Goal: Entertainment & Leisure: Consume media (video, audio)

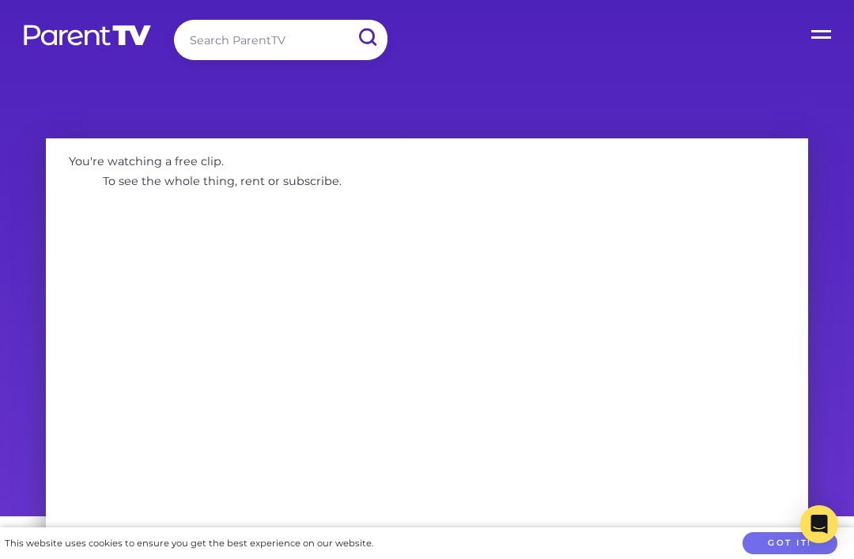
click at [312, 13] on div "Search ParentTV Open Menu Home Parent Topics Child Topics Activities Video Seri…" at bounding box center [427, 43] width 854 height 86
click at [309, 40] on input "search" at bounding box center [281, 40] width 214 height 40
type input "Bay makes a mess"
click at [367, 37] on input "submit" at bounding box center [366, 38] width 41 height 36
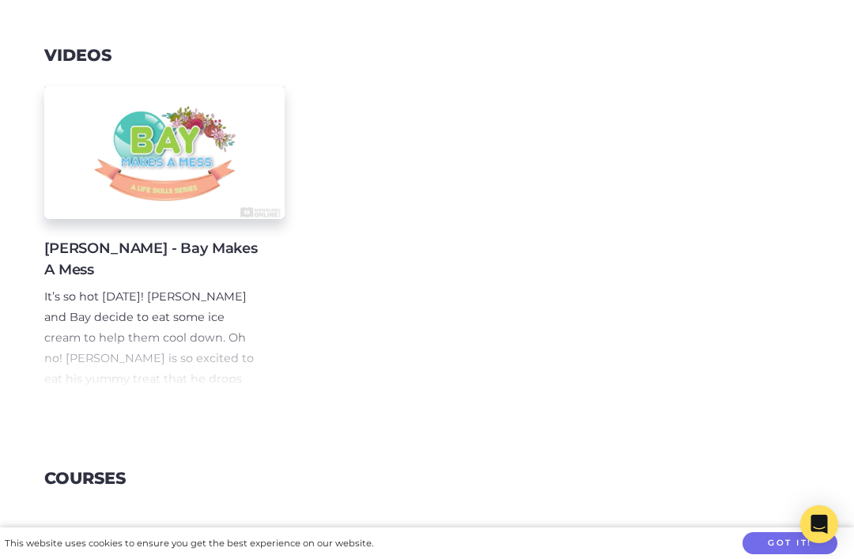
scroll to position [236, 0]
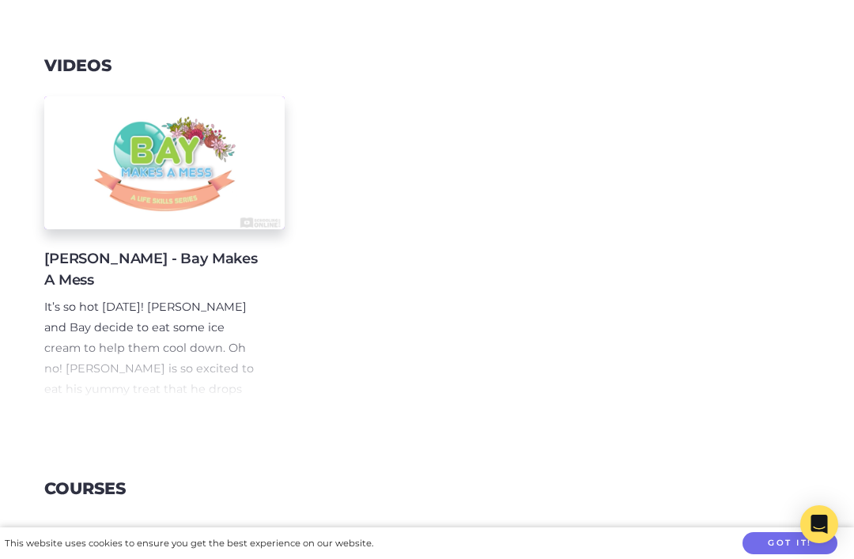
click at [98, 191] on div at bounding box center [164, 162] width 240 height 133
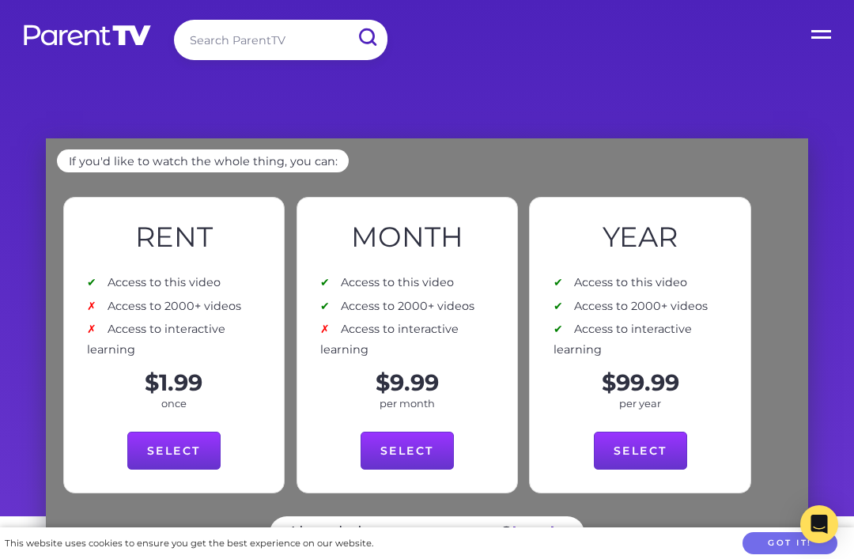
click at [612, 172] on div "If you'd like to watch the whole thing, you can:" at bounding box center [426, 170] width 739 height 42
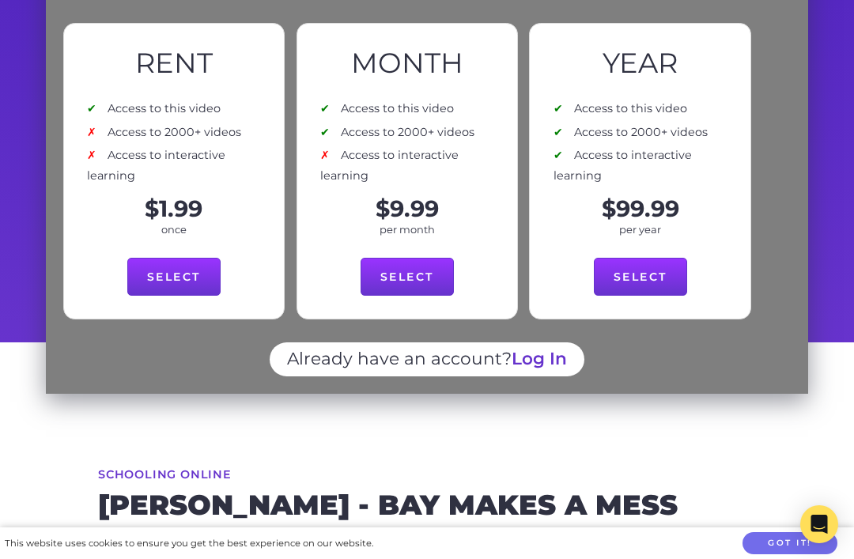
scroll to position [143, 0]
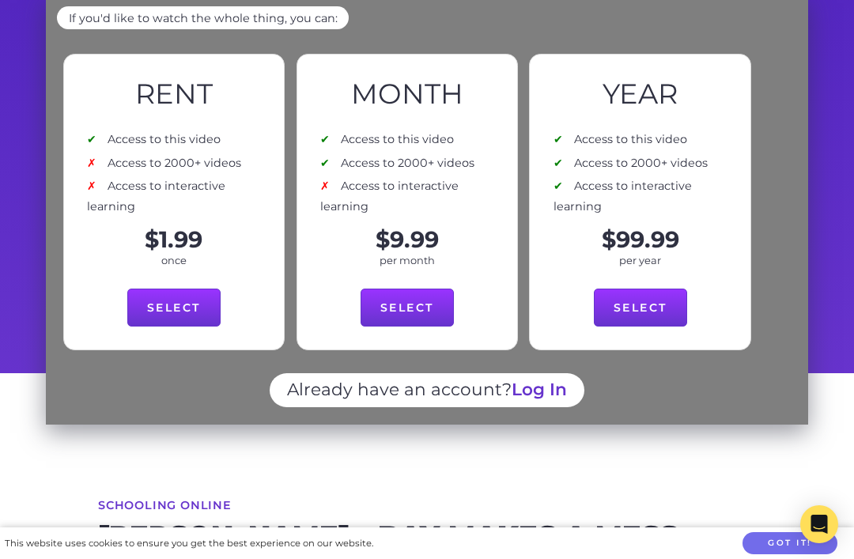
click at [656, 384] on div "Already have an account? Log In" at bounding box center [426, 399] width 739 height 53
click at [149, 406] on div "Already have an account? Log In" at bounding box center [426, 399] width 739 height 53
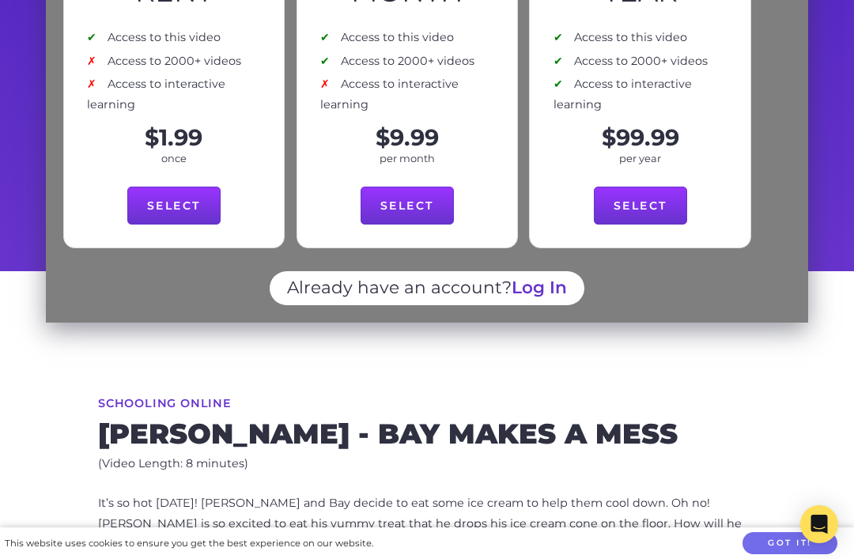
scroll to position [183, 0]
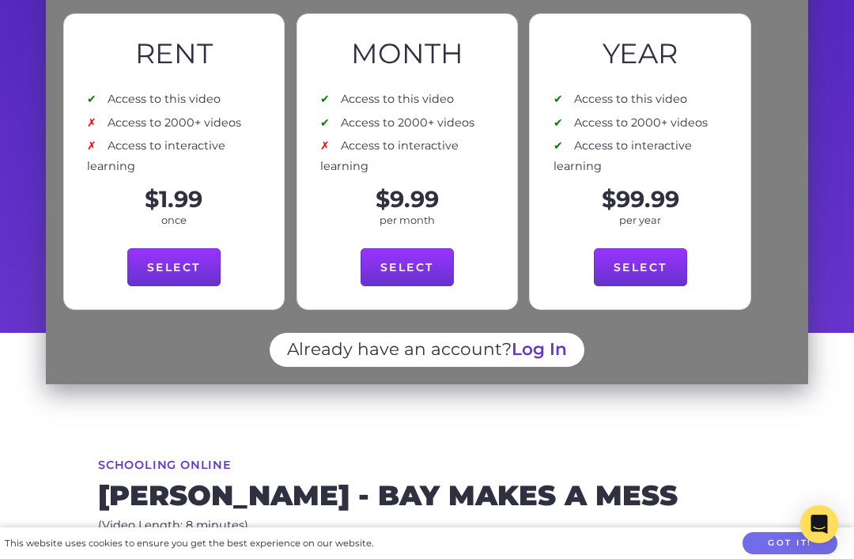
click at [126, 346] on div "Already have an account? Log In" at bounding box center [426, 359] width 739 height 53
click at [132, 351] on div "Already have an account? Log In" at bounding box center [426, 359] width 739 height 53
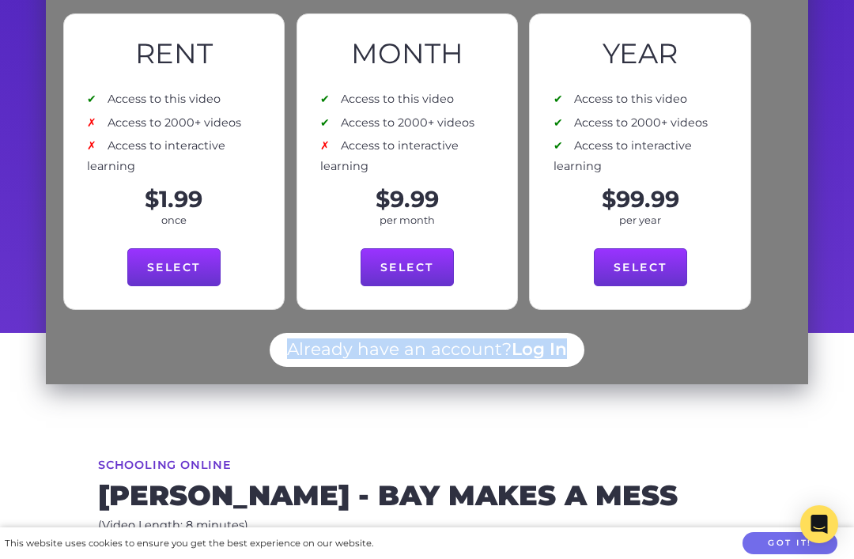
click at [142, 271] on link "Select" at bounding box center [173, 267] width 93 height 38
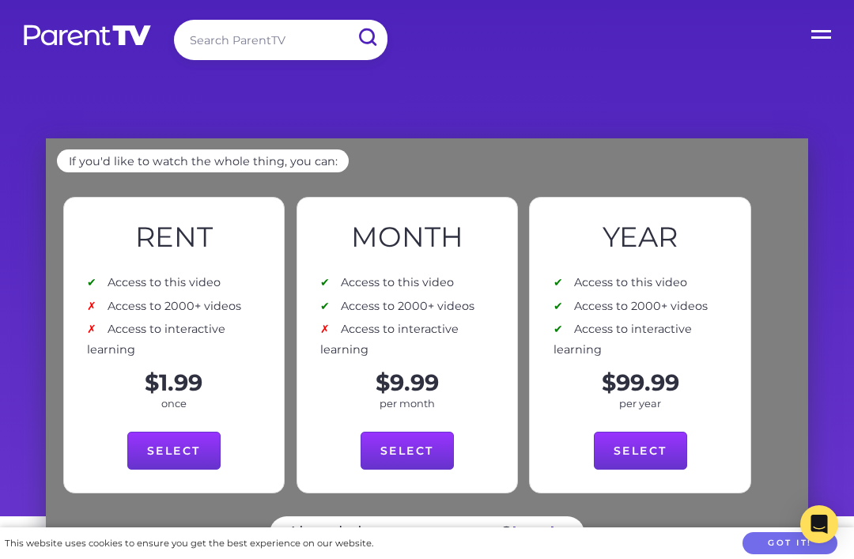
click at [488, 181] on div "If you'd like to watch the whole thing, you can:" at bounding box center [426, 170] width 739 height 42
click at [629, 456] on link "Select" at bounding box center [640, 451] width 93 height 38
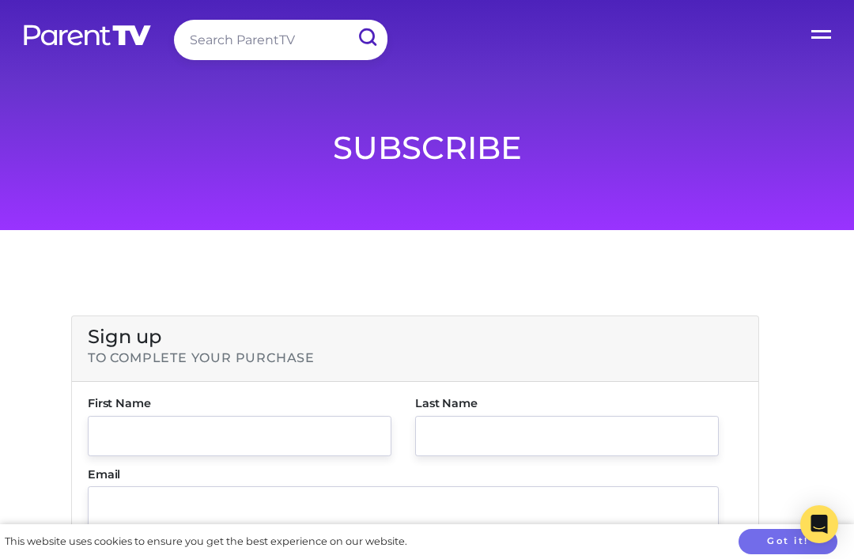
click at [217, 44] on input "search" at bounding box center [281, 40] width 214 height 40
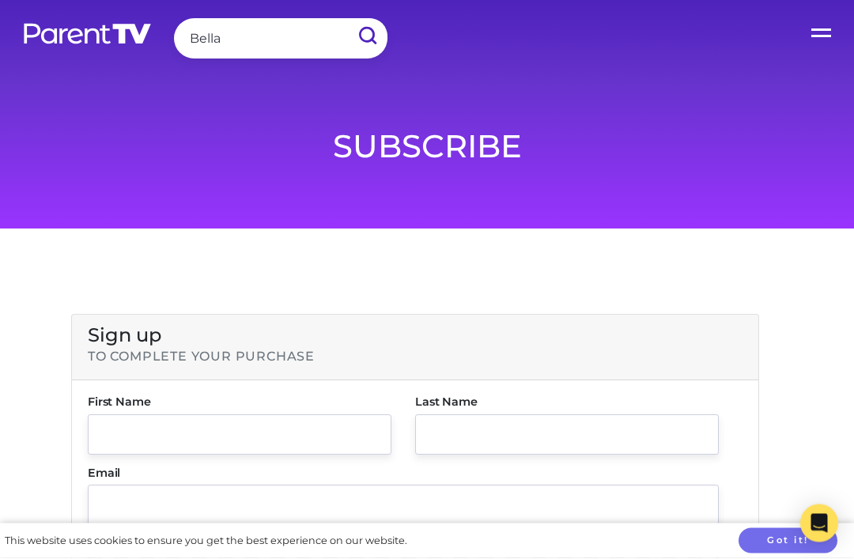
click at [250, 41] on input "Bella" at bounding box center [281, 40] width 214 height 40
type input "[PERSON_NAME]"
click at [367, 36] on input "submit" at bounding box center [366, 38] width 41 height 36
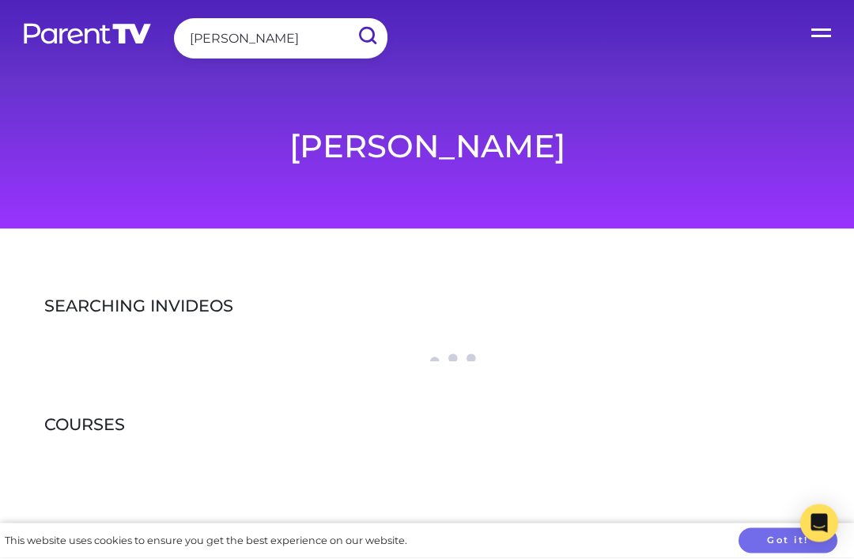
click at [367, 37] on input "submit" at bounding box center [366, 38] width 41 height 36
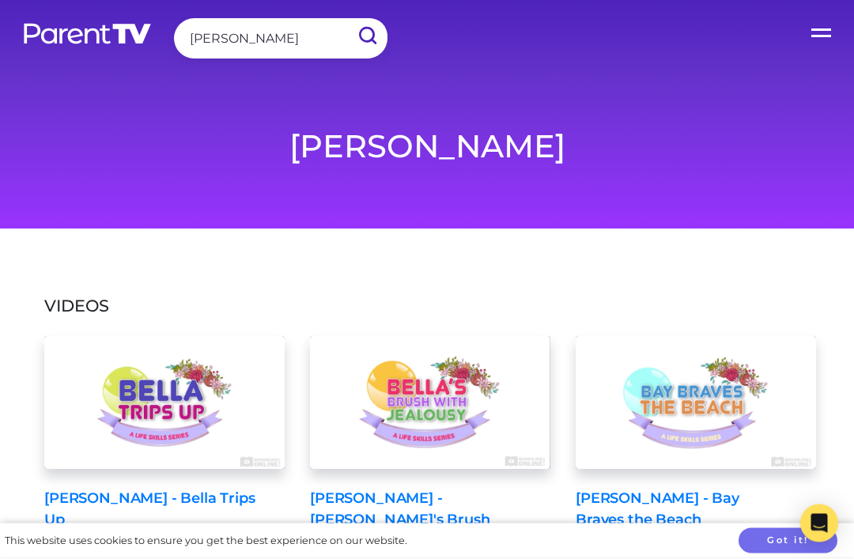
click at [557, 146] on h1 "[PERSON_NAME]" at bounding box center [426, 148] width 735 height 38
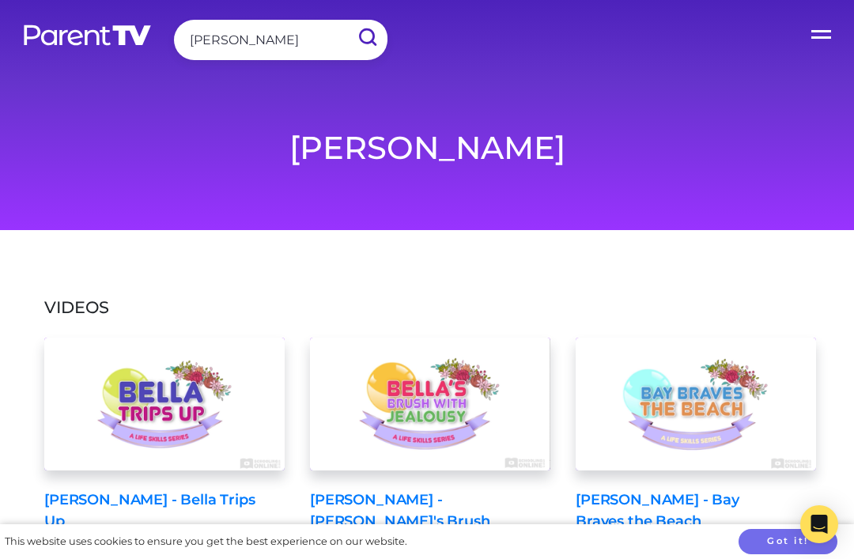
click at [164, 396] on div at bounding box center [164, 404] width 240 height 133
click at [142, 390] on div at bounding box center [164, 404] width 240 height 133
click at [387, 395] on div at bounding box center [430, 404] width 240 height 133
click at [412, 409] on div at bounding box center [430, 404] width 240 height 133
